Goal: Task Accomplishment & Management: Manage account settings

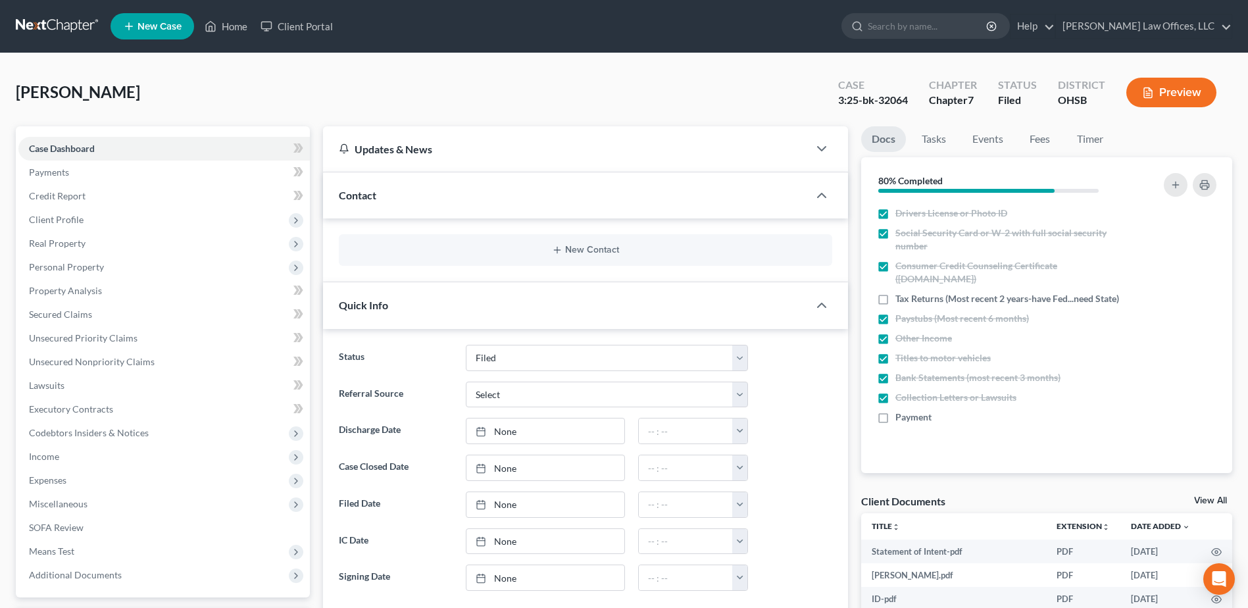
select select "3"
click at [224, 30] on link "Home" at bounding box center [226, 26] width 56 height 24
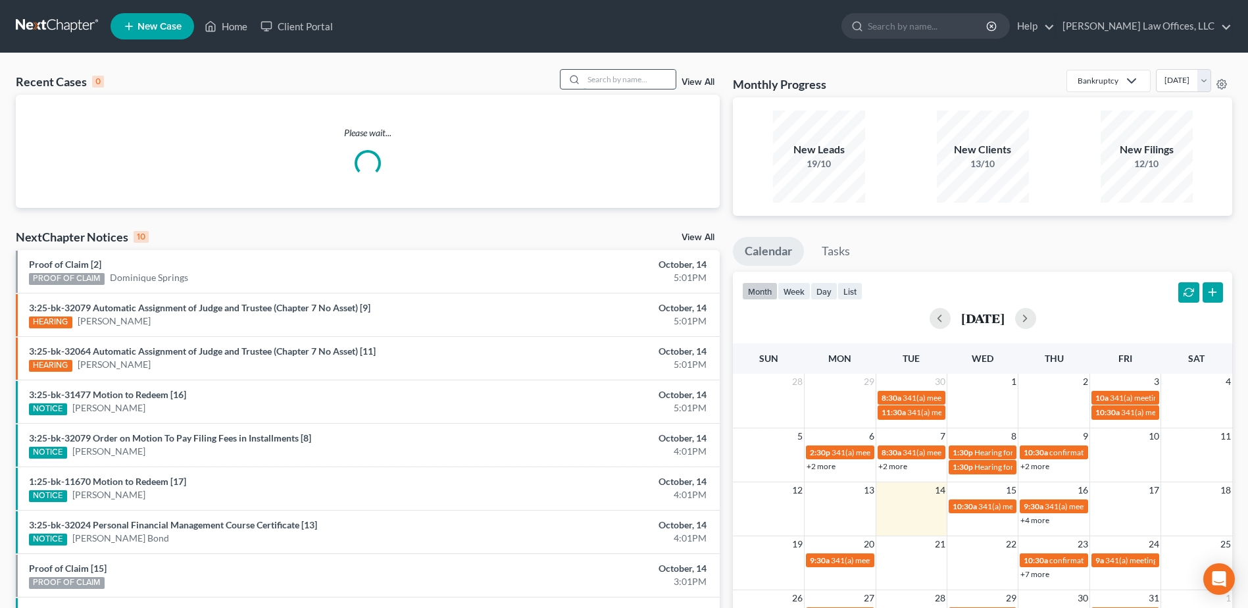
click at [607, 81] on input "search" at bounding box center [629, 79] width 92 height 19
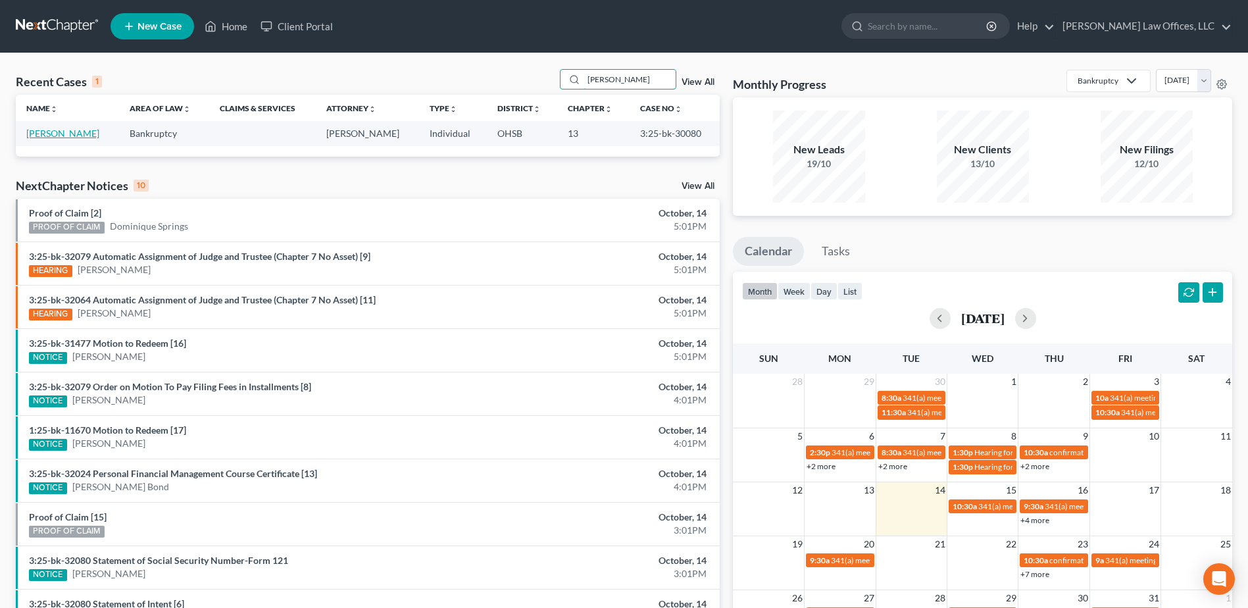
type input "[PERSON_NAME]"
click at [51, 132] on link "[PERSON_NAME]" at bounding box center [62, 133] width 73 height 11
select select "4"
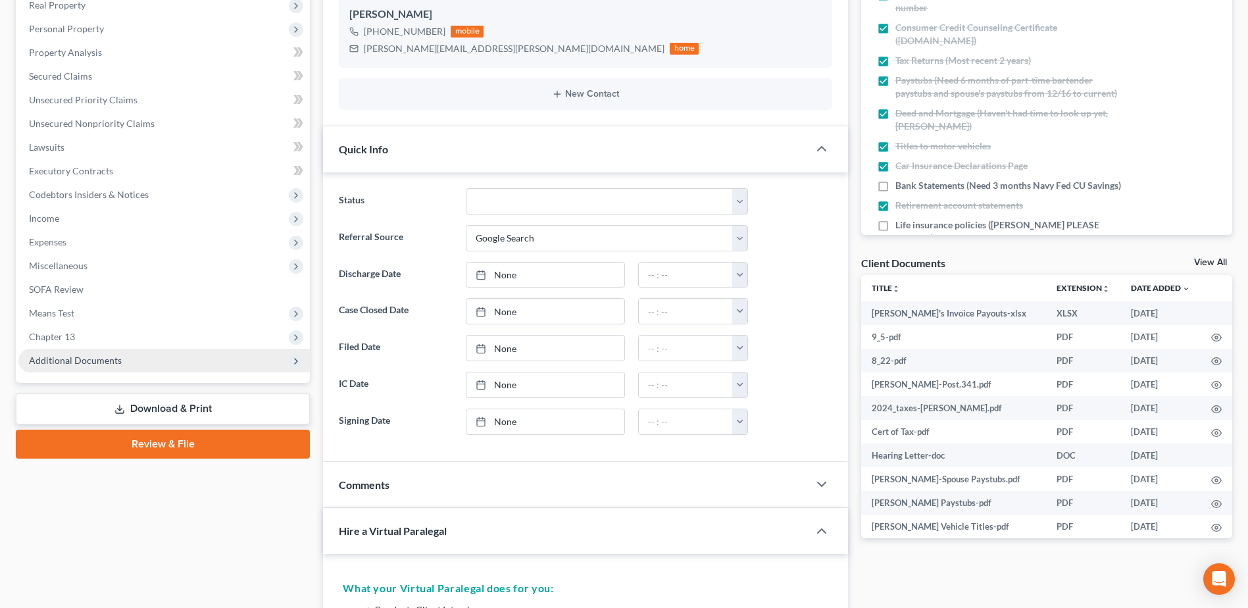
scroll to position [263, 0]
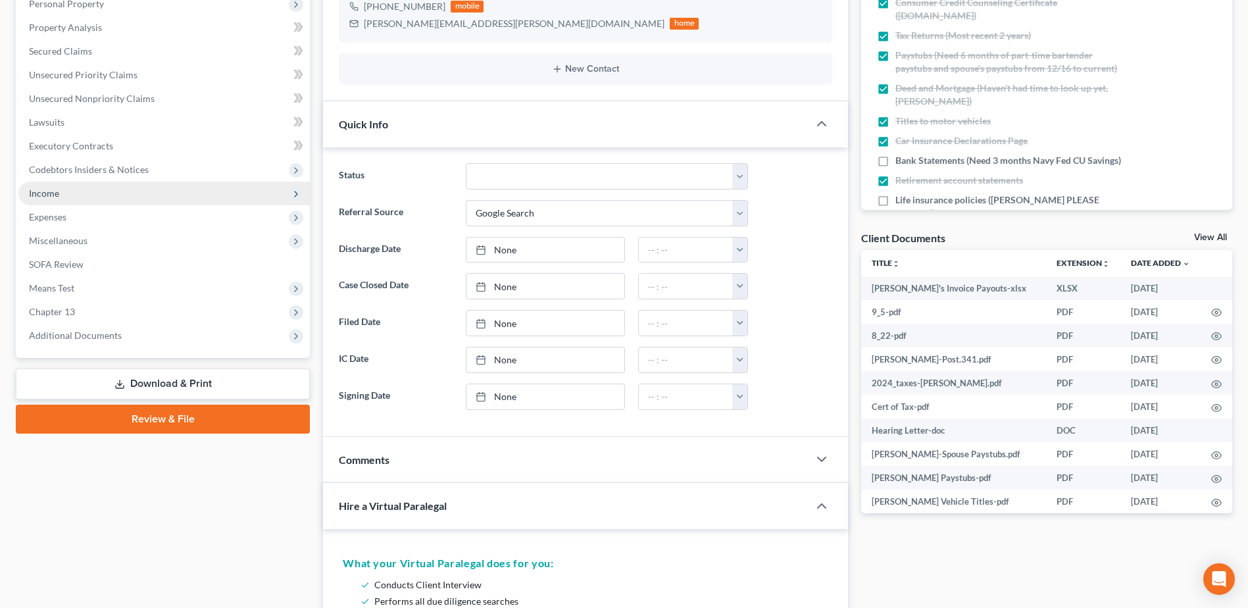
click at [81, 196] on span "Income" at bounding box center [163, 194] width 291 height 24
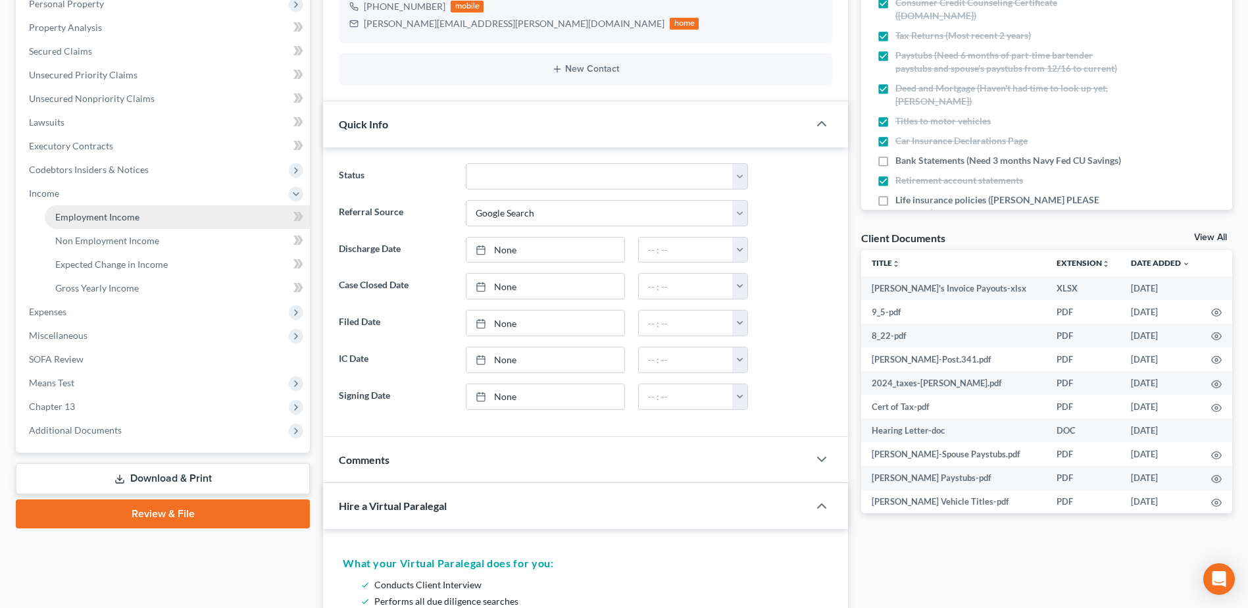
click at [111, 220] on span "Employment Income" at bounding box center [97, 216] width 84 height 11
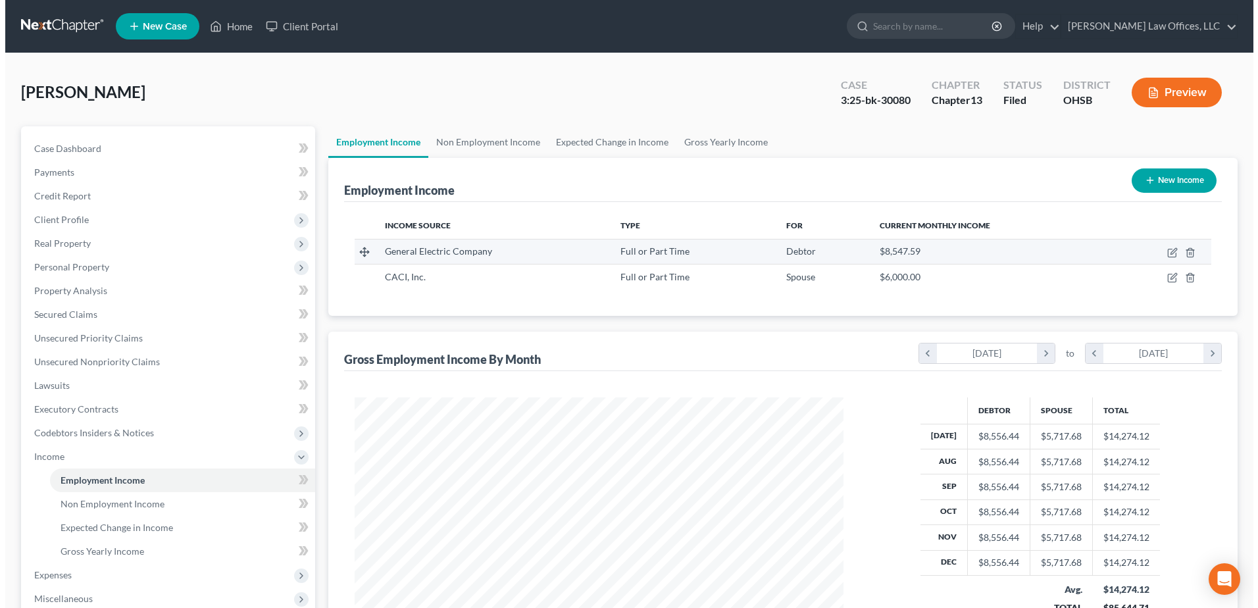
scroll to position [244, 514]
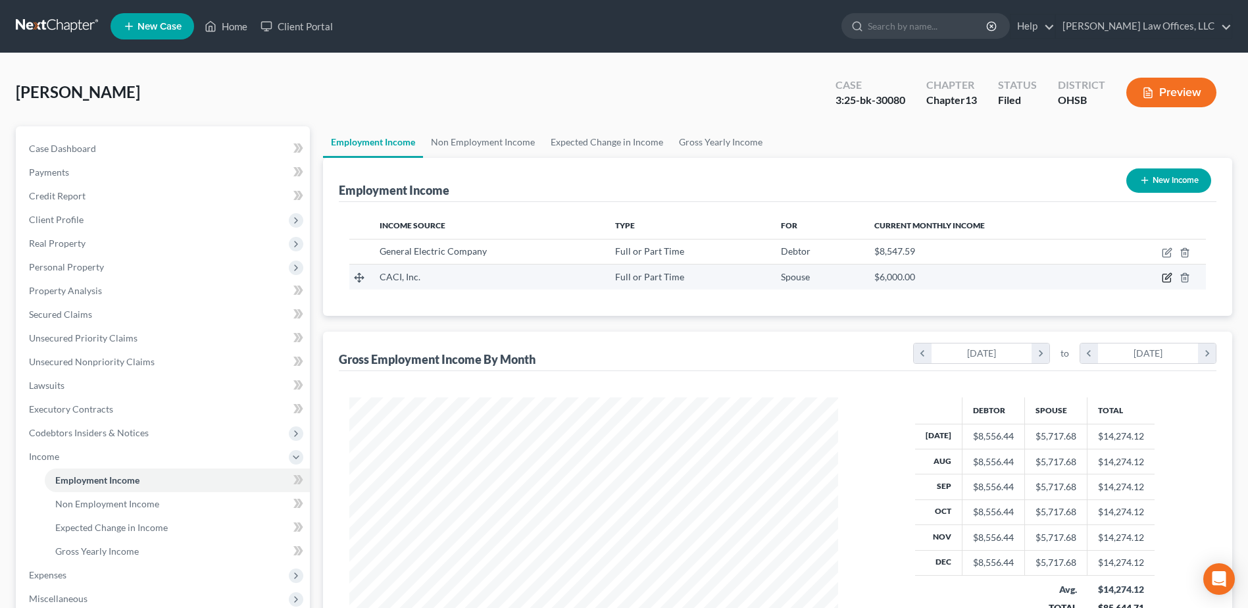
click at [1166, 276] on icon "button" at bounding box center [1167, 277] width 11 height 11
select select "0"
select select "48"
select select "1"
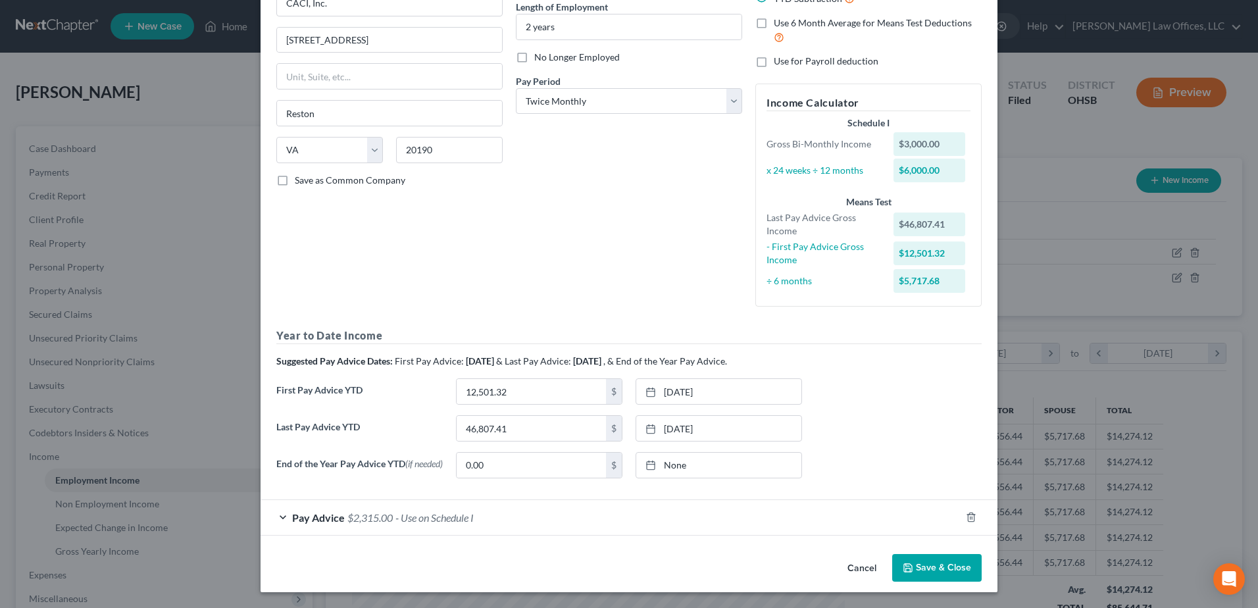
scroll to position [137, 0]
click at [966, 517] on icon "button" at bounding box center [971, 517] width 11 height 11
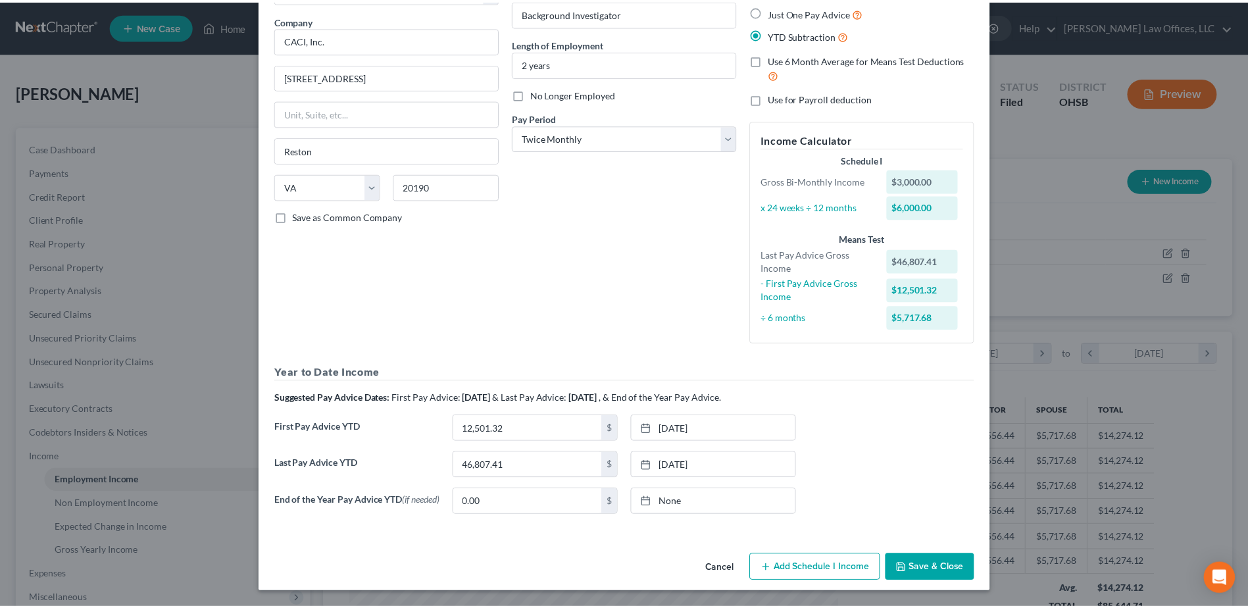
scroll to position [101, 0]
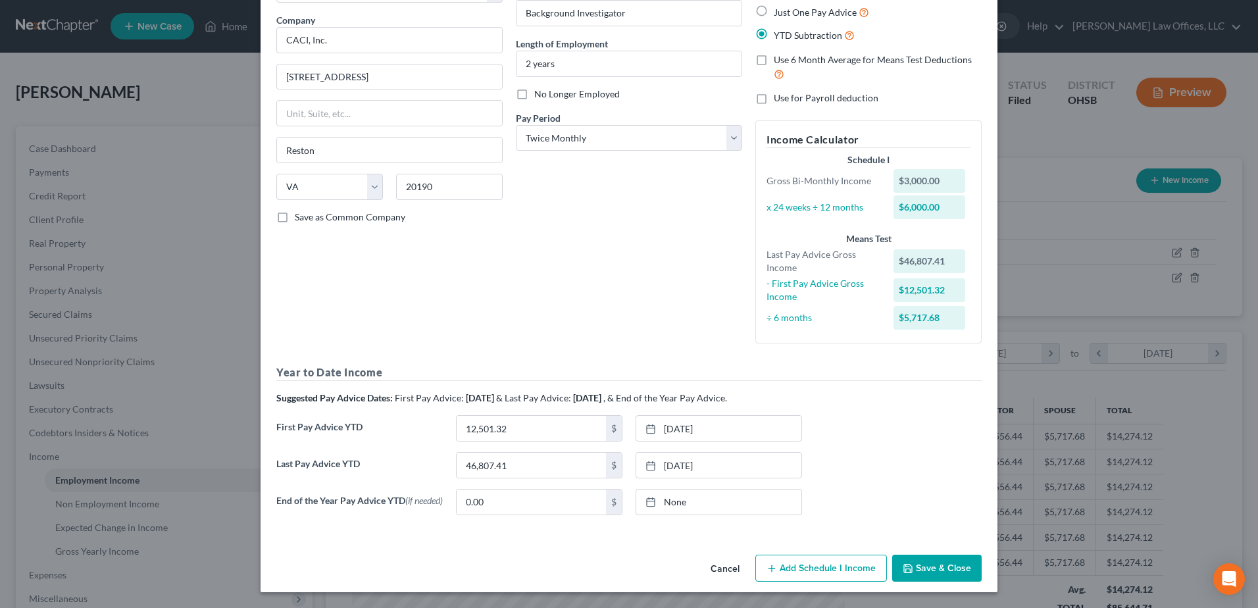
click at [938, 565] on button "Save & Close" at bounding box center [936, 568] width 89 height 28
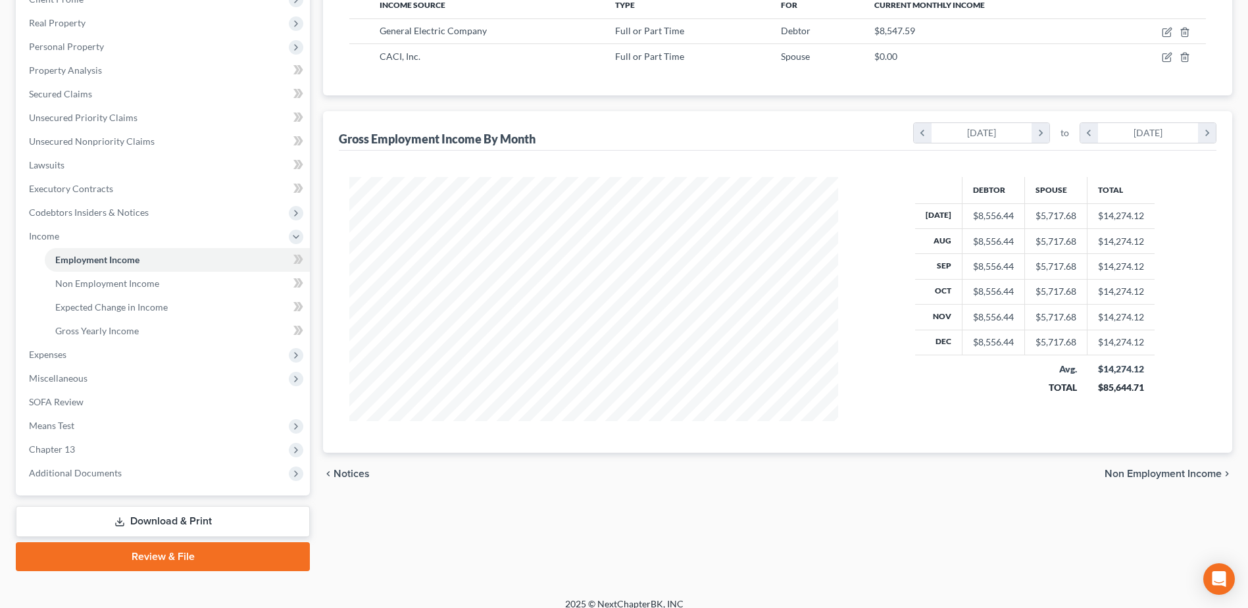
scroll to position [233, 0]
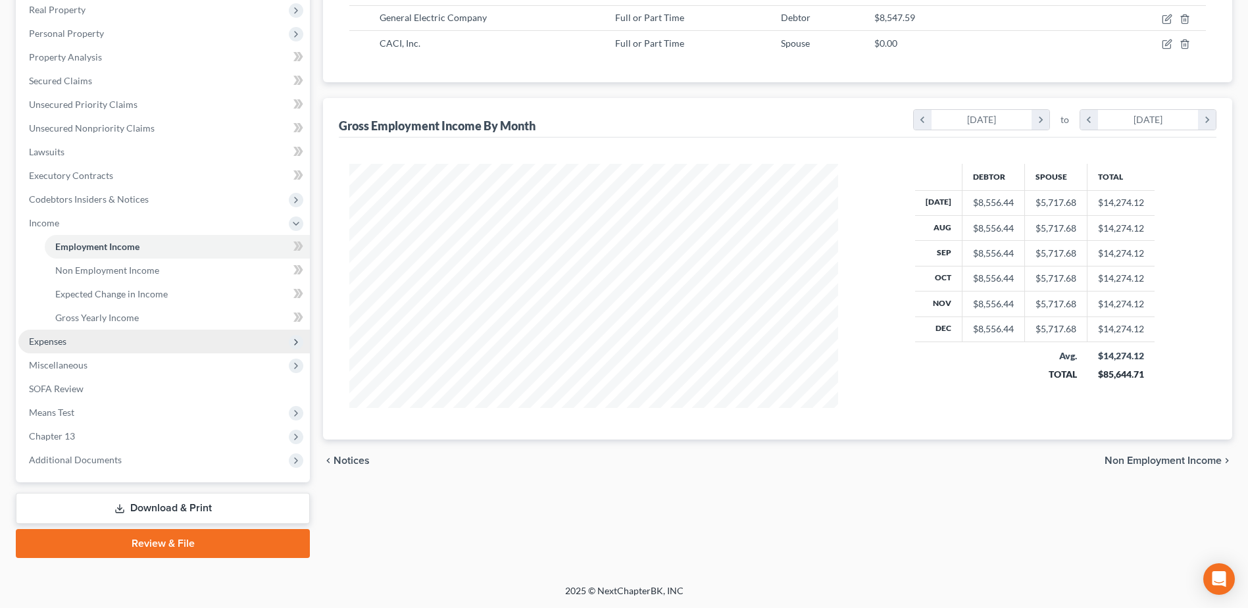
click at [77, 338] on span "Expenses" at bounding box center [163, 342] width 291 height 24
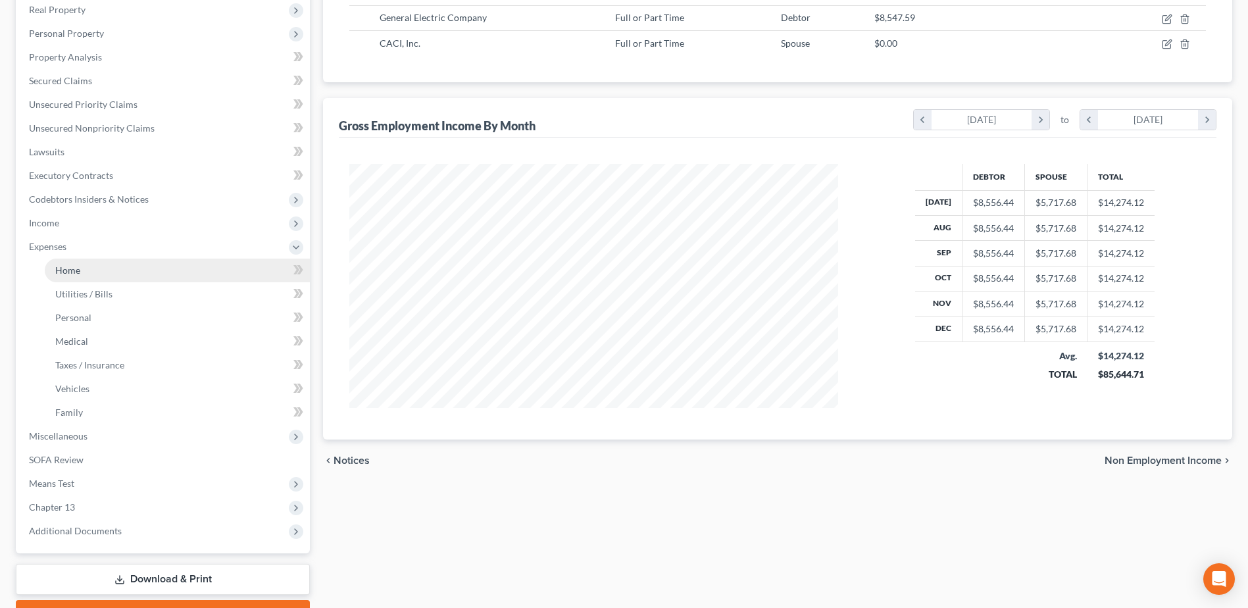
click at [114, 272] on link "Home" at bounding box center [177, 270] width 265 height 24
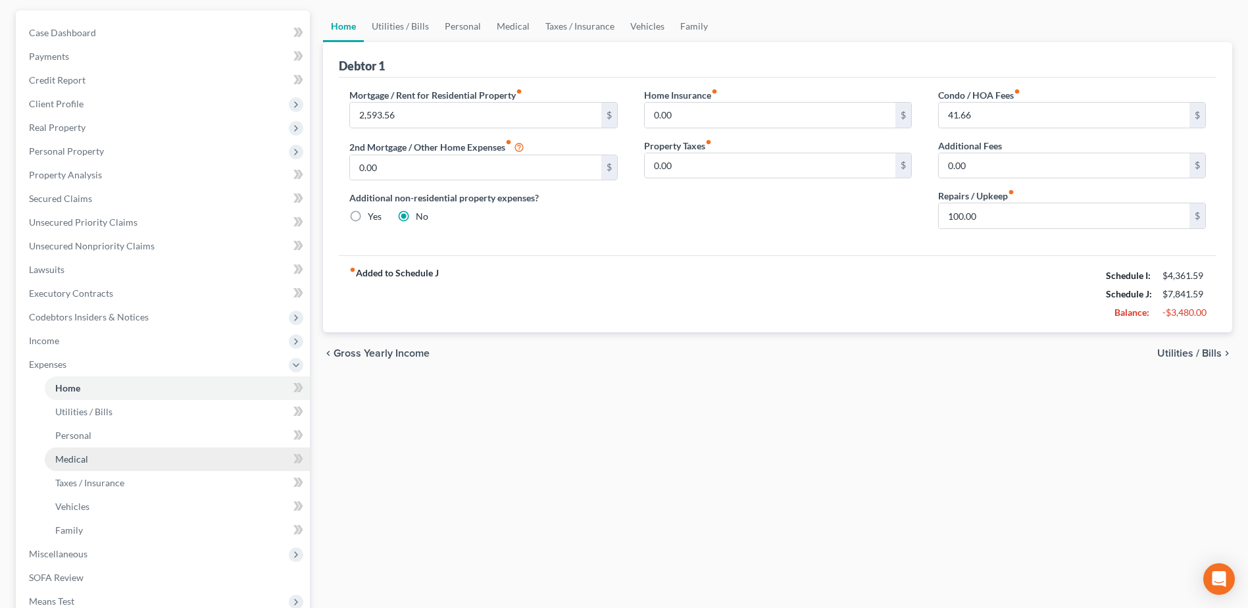
scroll to position [305, 0]
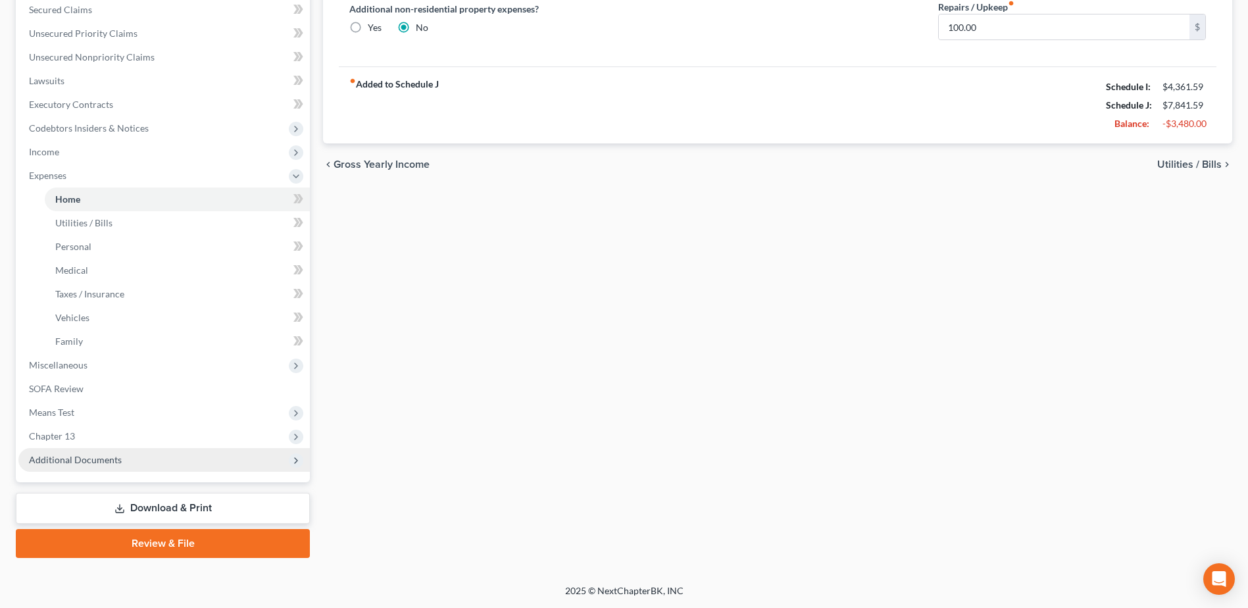
drag, startPoint x: 94, startPoint y: 458, endPoint x: 102, endPoint y: 456, distance: 8.0
click at [94, 458] on span "Additional Documents" at bounding box center [75, 459] width 93 height 11
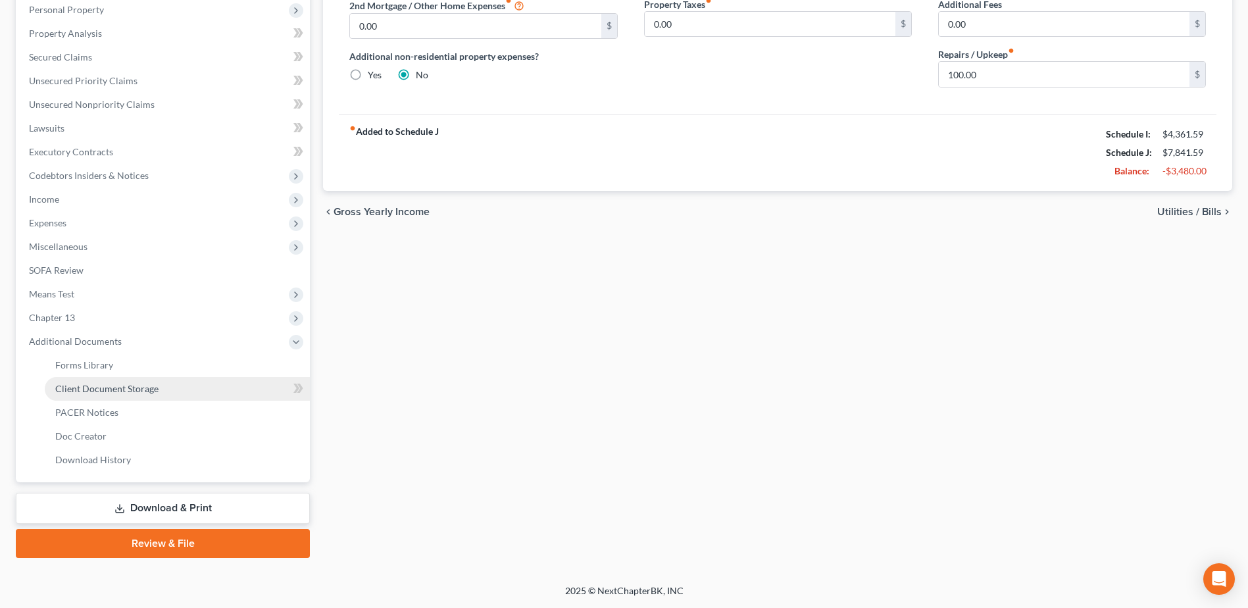
click at [229, 391] on link "Client Document Storage" at bounding box center [177, 389] width 265 height 24
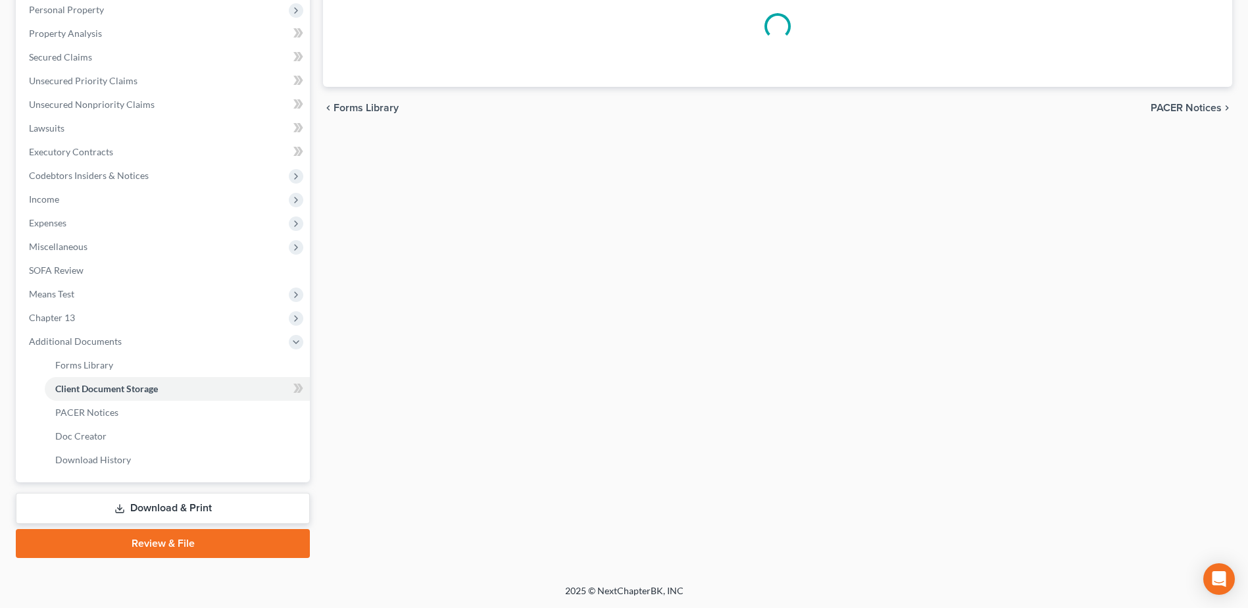
scroll to position [190, 0]
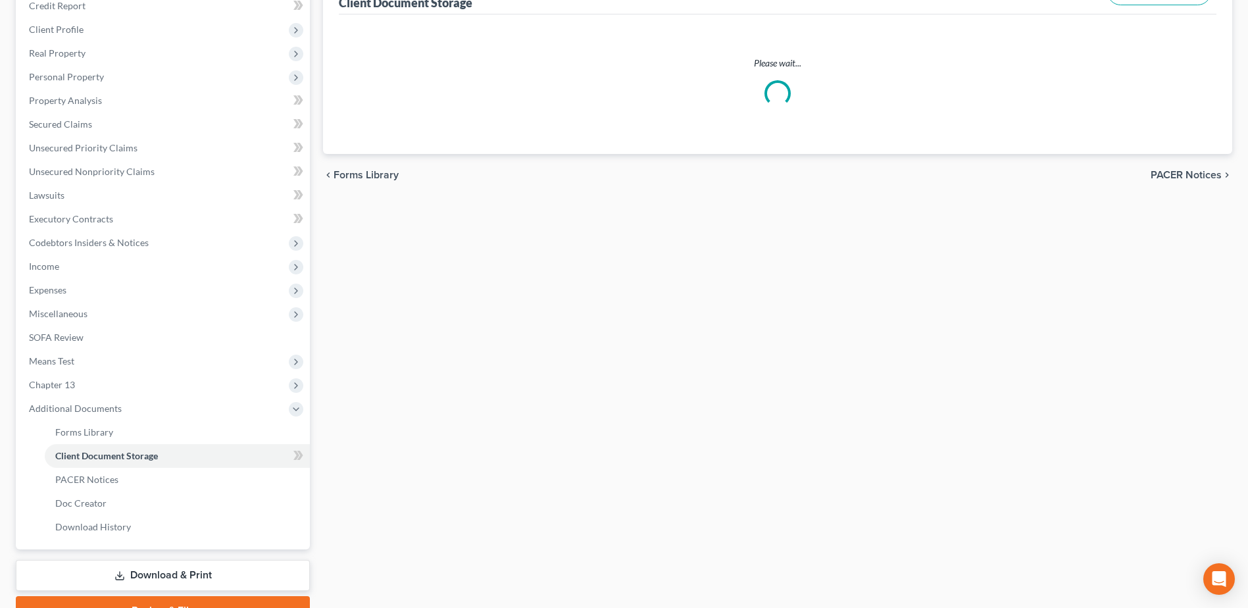
select select "7"
select select "52"
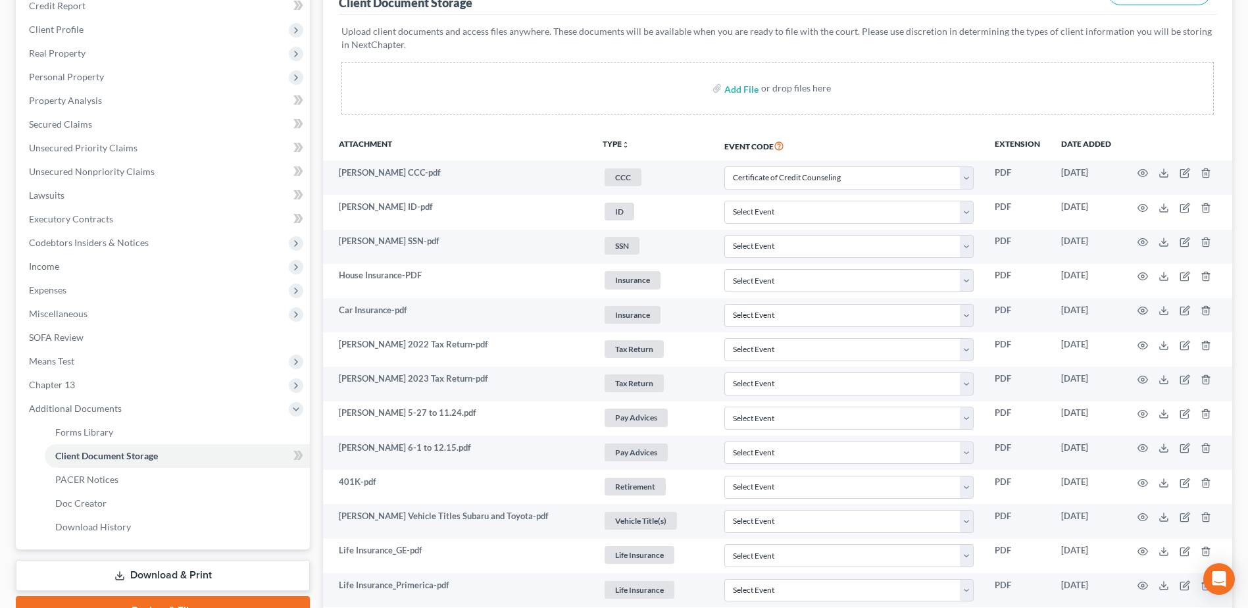
scroll to position [0, 0]
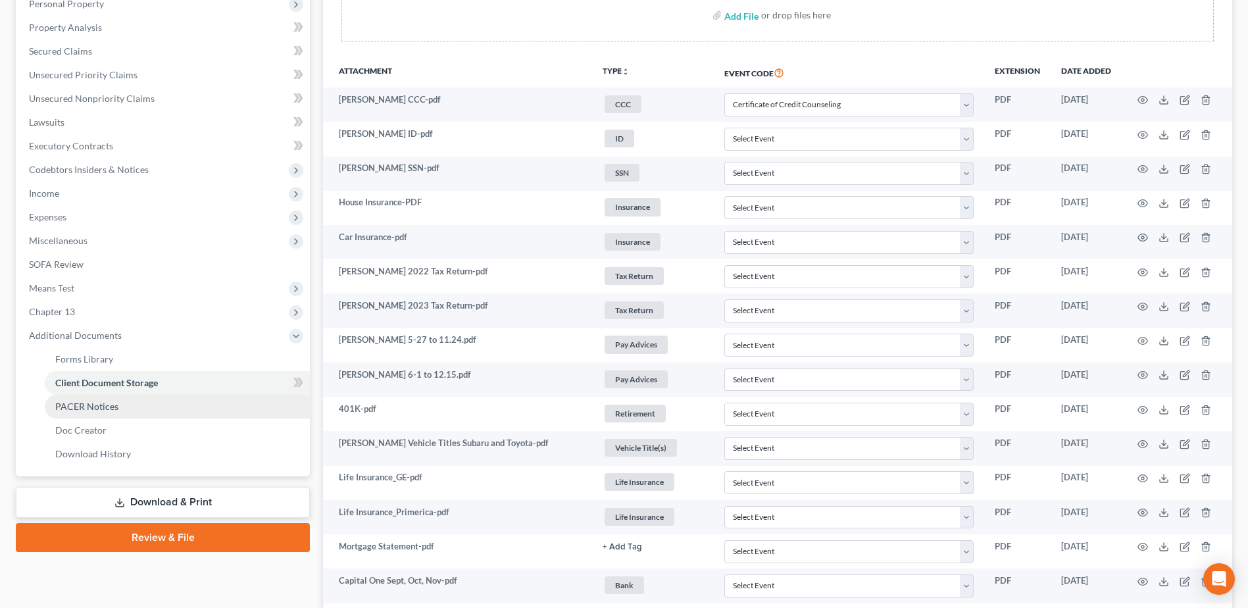
click at [155, 401] on link "PACER Notices" at bounding box center [177, 407] width 265 height 24
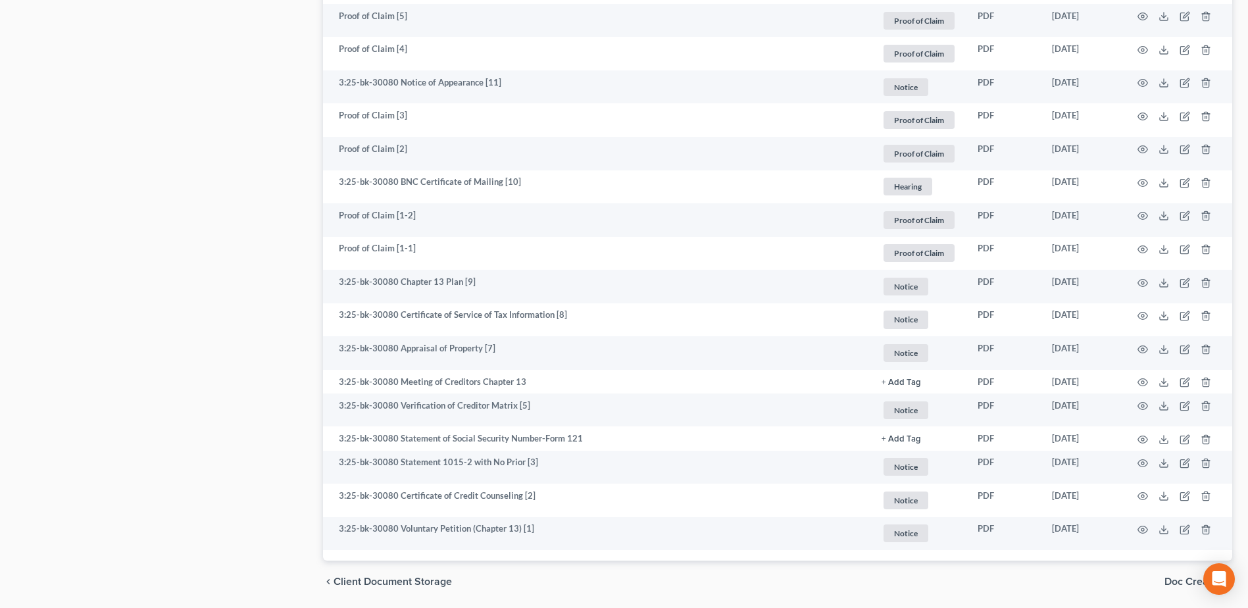
scroll to position [1525, 0]
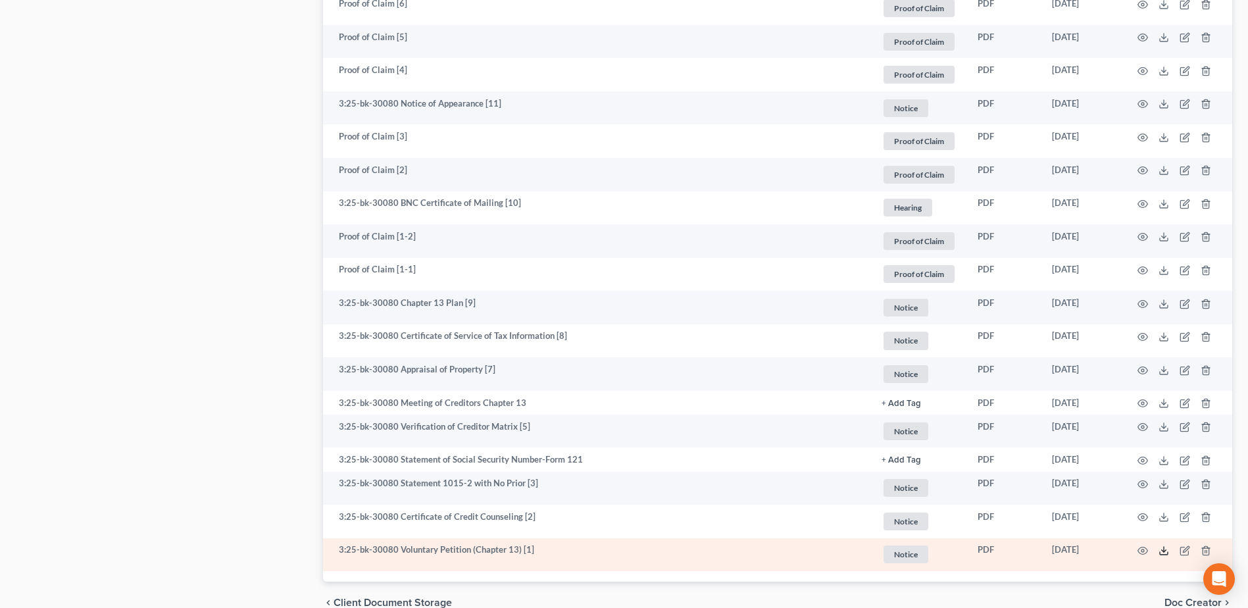
click at [1162, 551] on icon at bounding box center [1163, 550] width 11 height 11
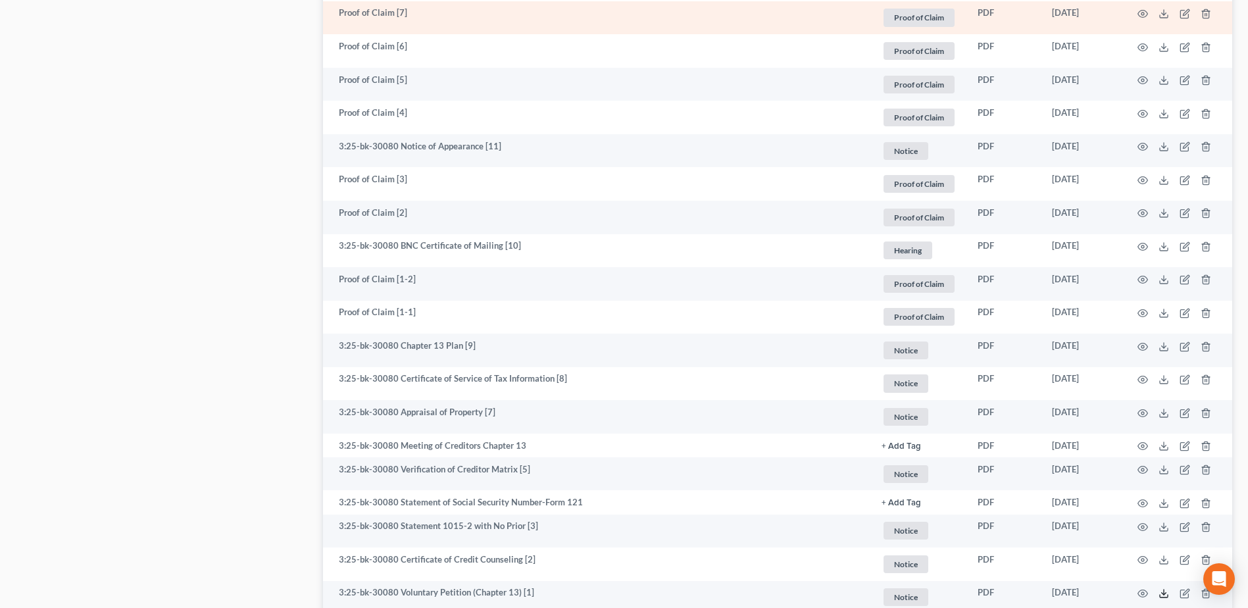
scroll to position [1459, 0]
